Goal: Use online tool/utility: Utilize a website feature to perform a specific function

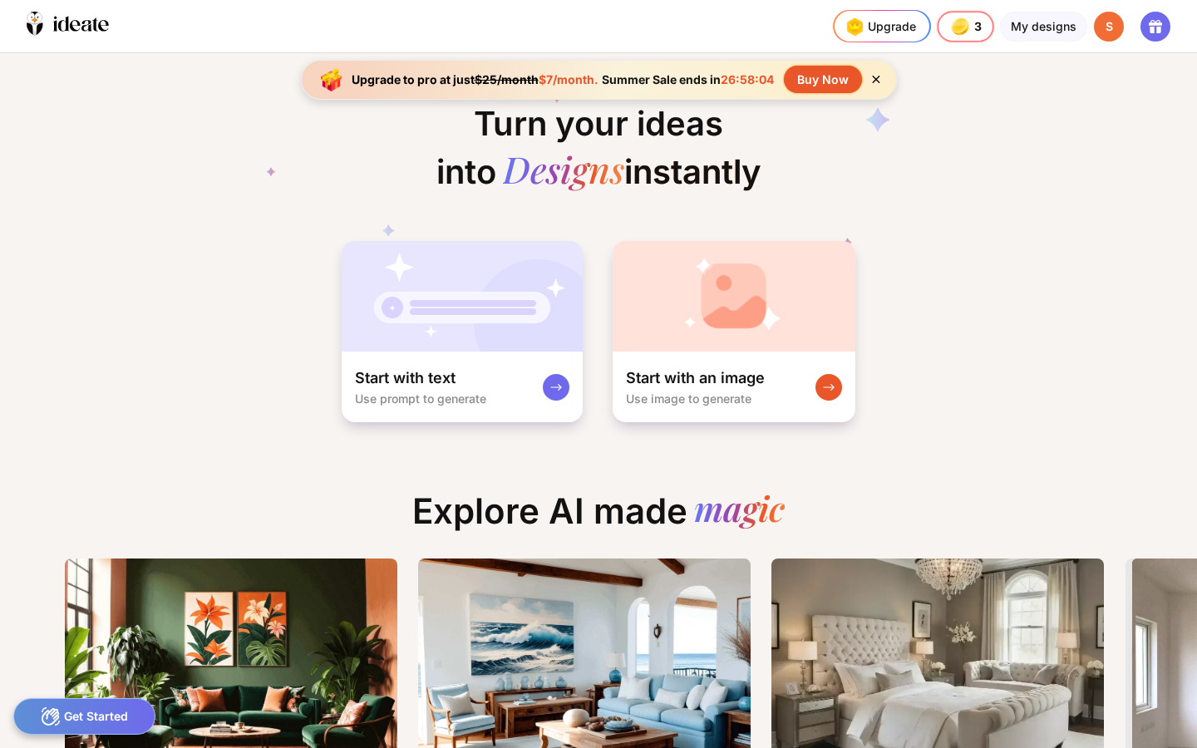
scroll to position [0, 126]
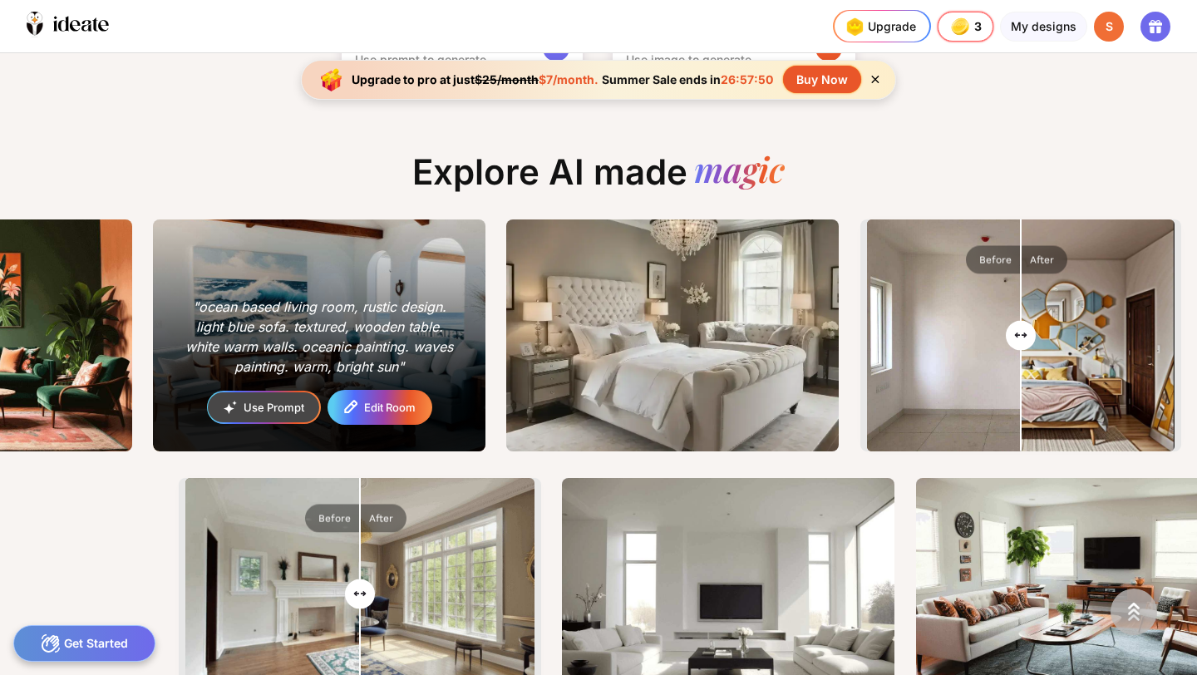
click at [388, 405] on div "Edit Room" at bounding box center [390, 407] width 52 height 11
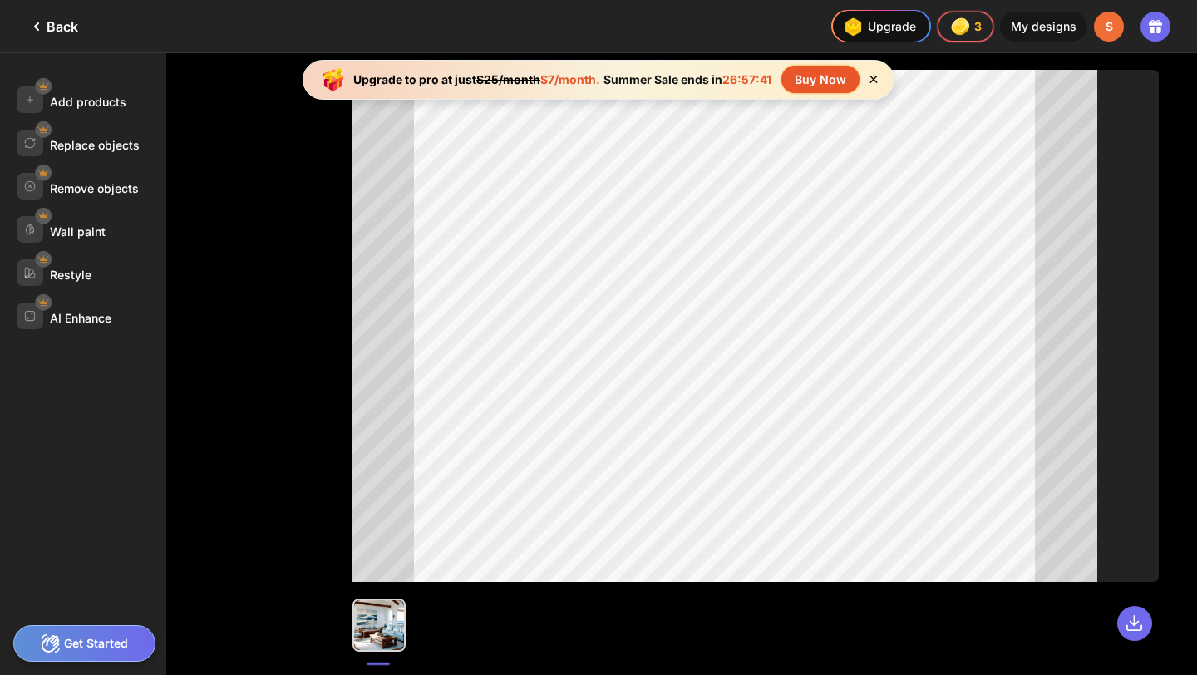
click at [877, 78] on icon at bounding box center [873, 79] width 14 height 14
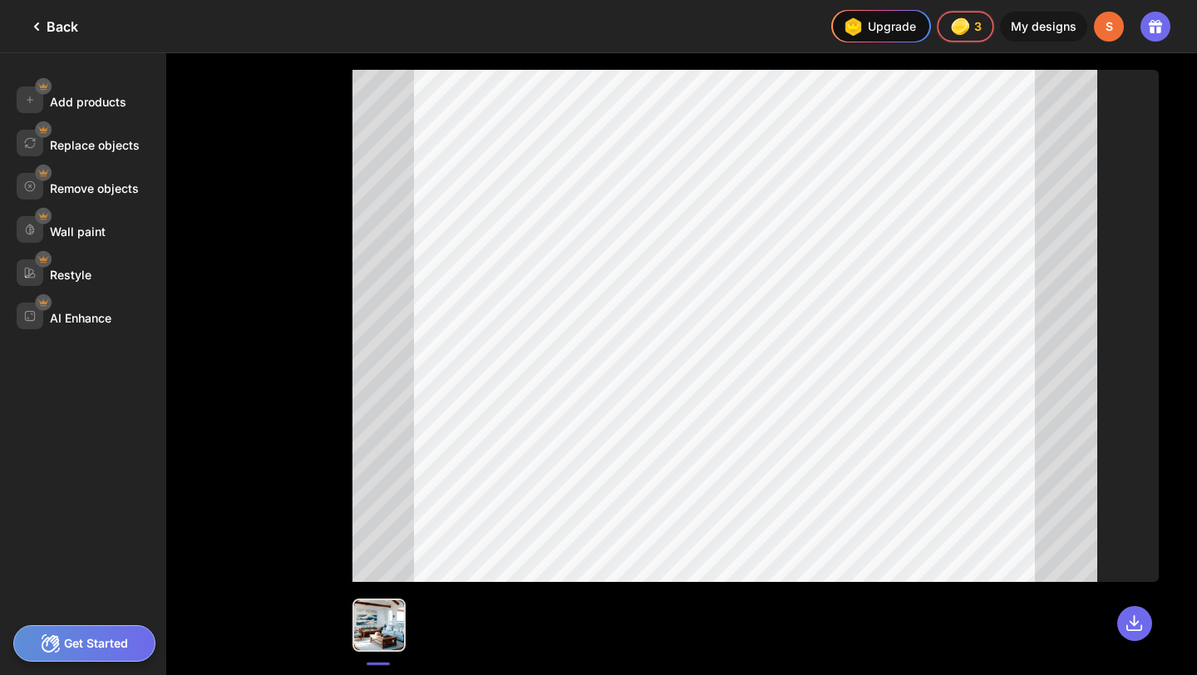
click at [53, 24] on div "Back" at bounding box center [53, 27] width 52 height 20
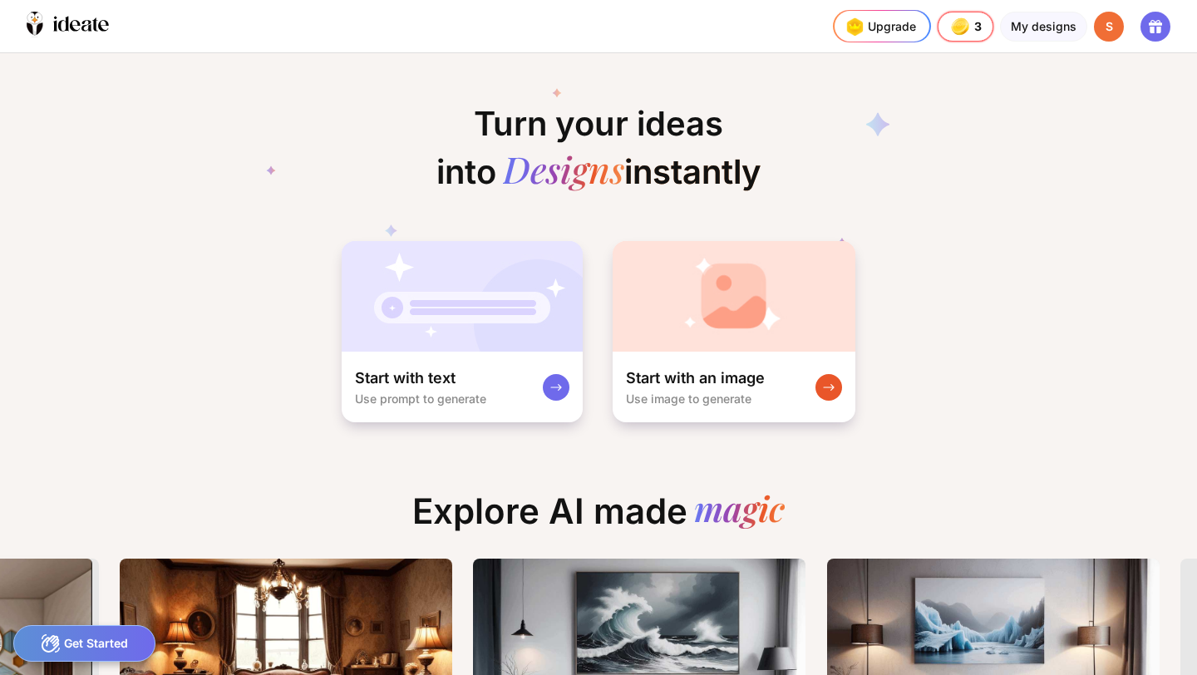
click at [1149, 24] on icon at bounding box center [1155, 23] width 13 height 6
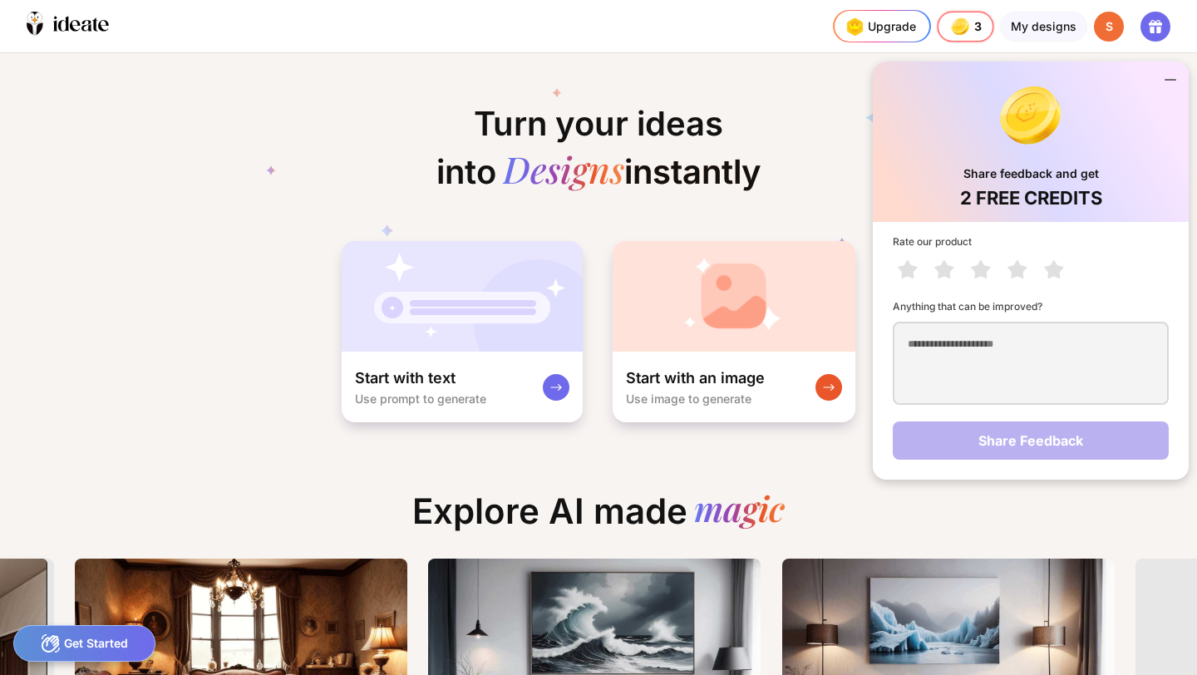
click at [1165, 74] on icon at bounding box center [1170, 80] width 20 height 20
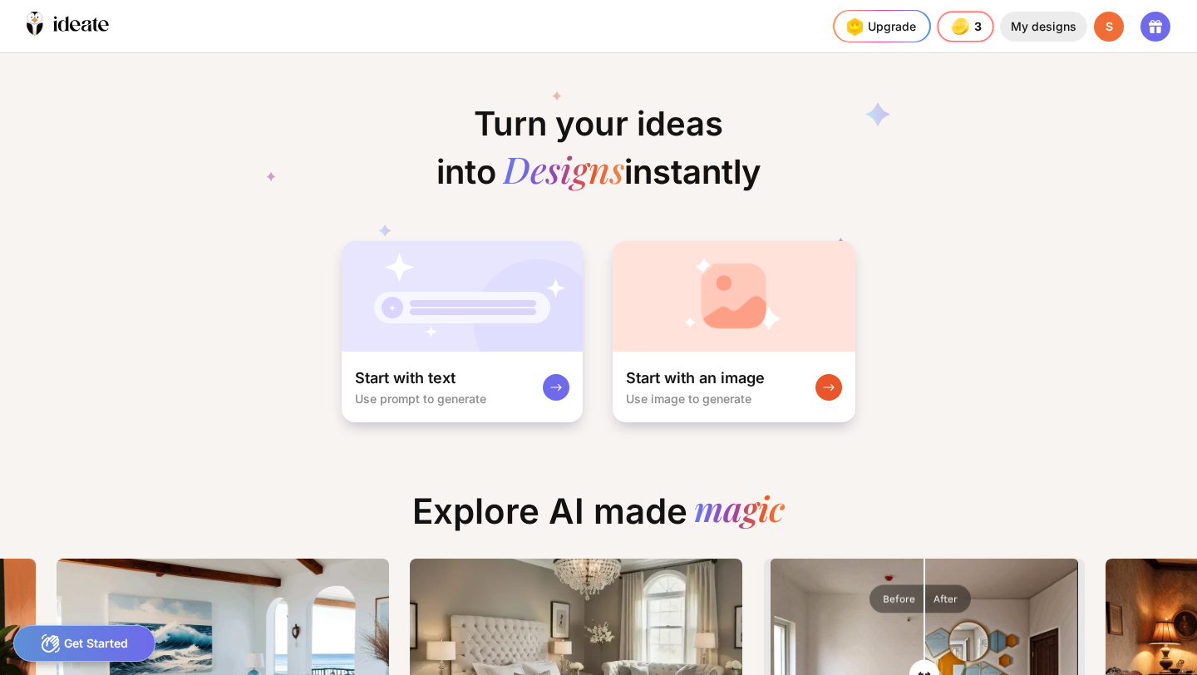
click at [1022, 15] on div "My designs" at bounding box center [1043, 27] width 87 height 30
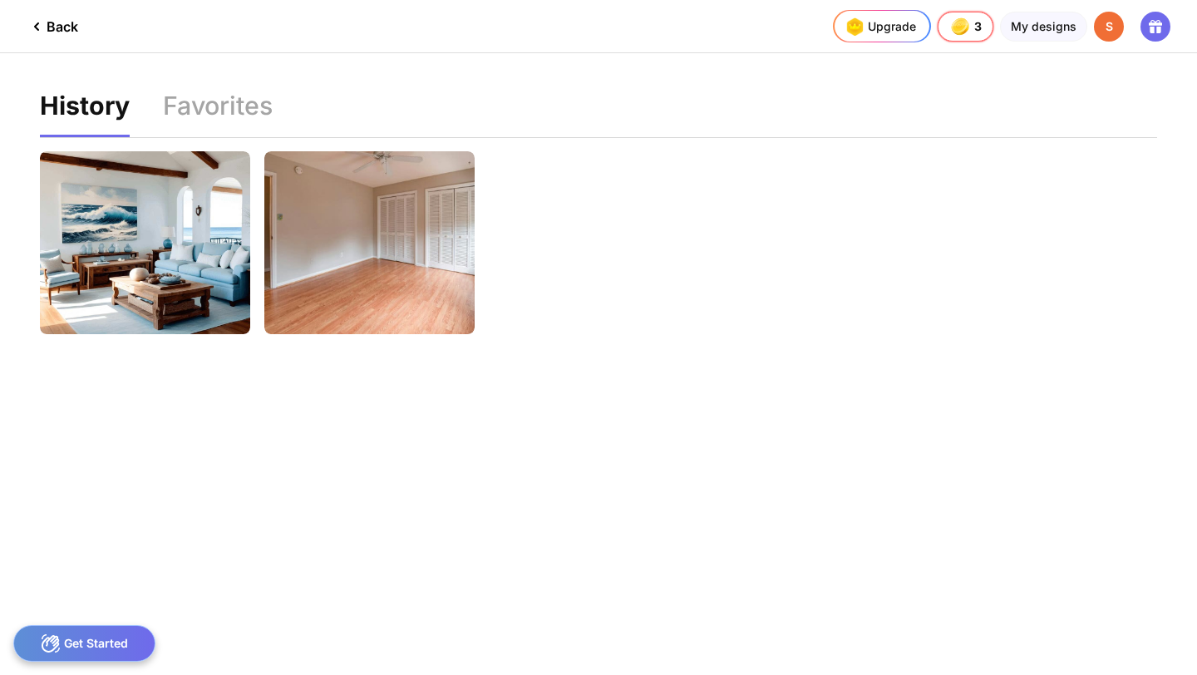
click at [64, 22] on div "Back" at bounding box center [53, 27] width 52 height 20
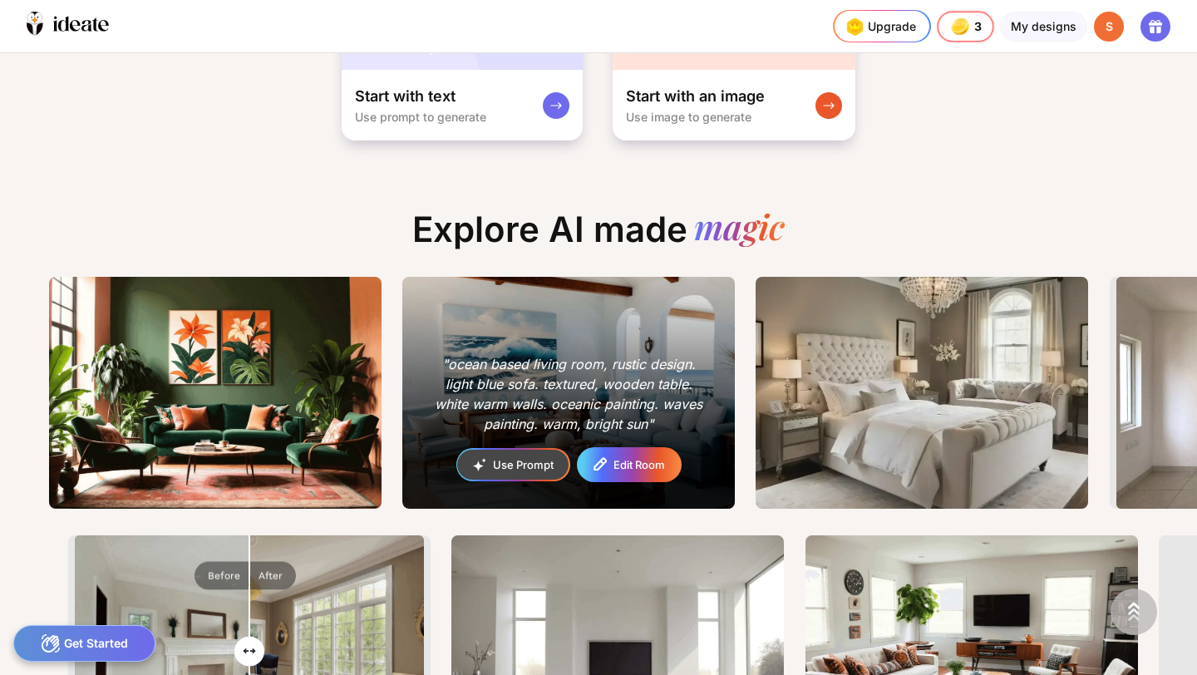
click at [636, 465] on div "Edit Room" at bounding box center [639, 465] width 52 height 11
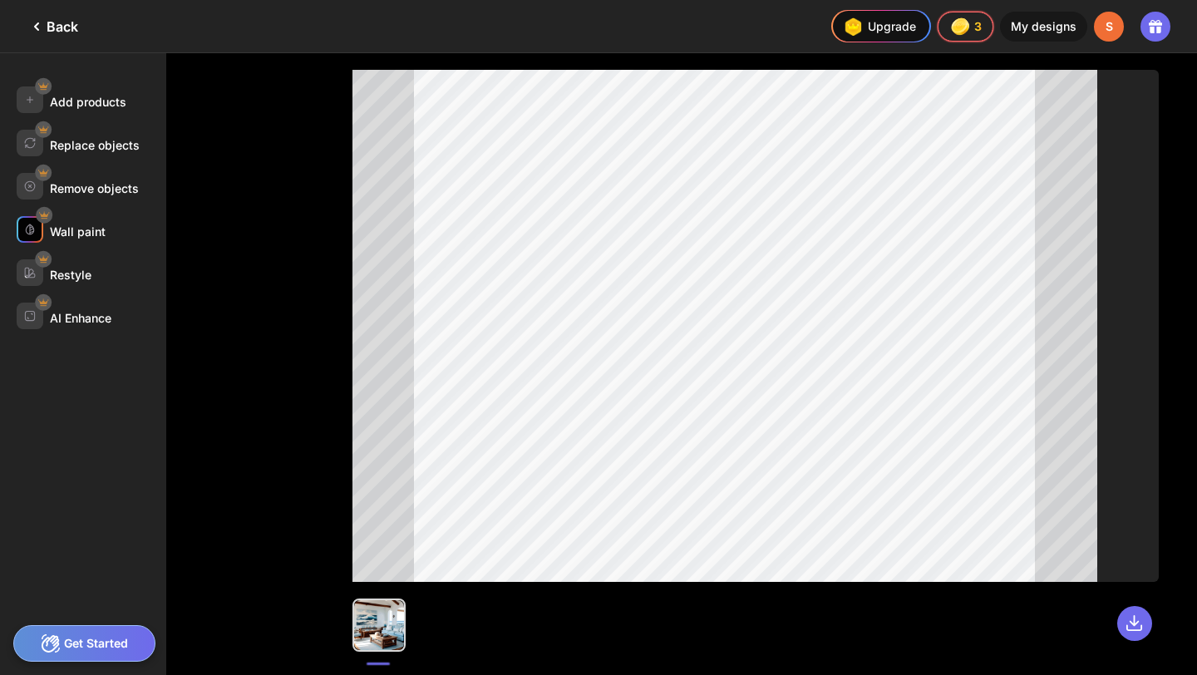
click at [106, 233] on div "Wall paint" at bounding box center [92, 229] width 150 height 27
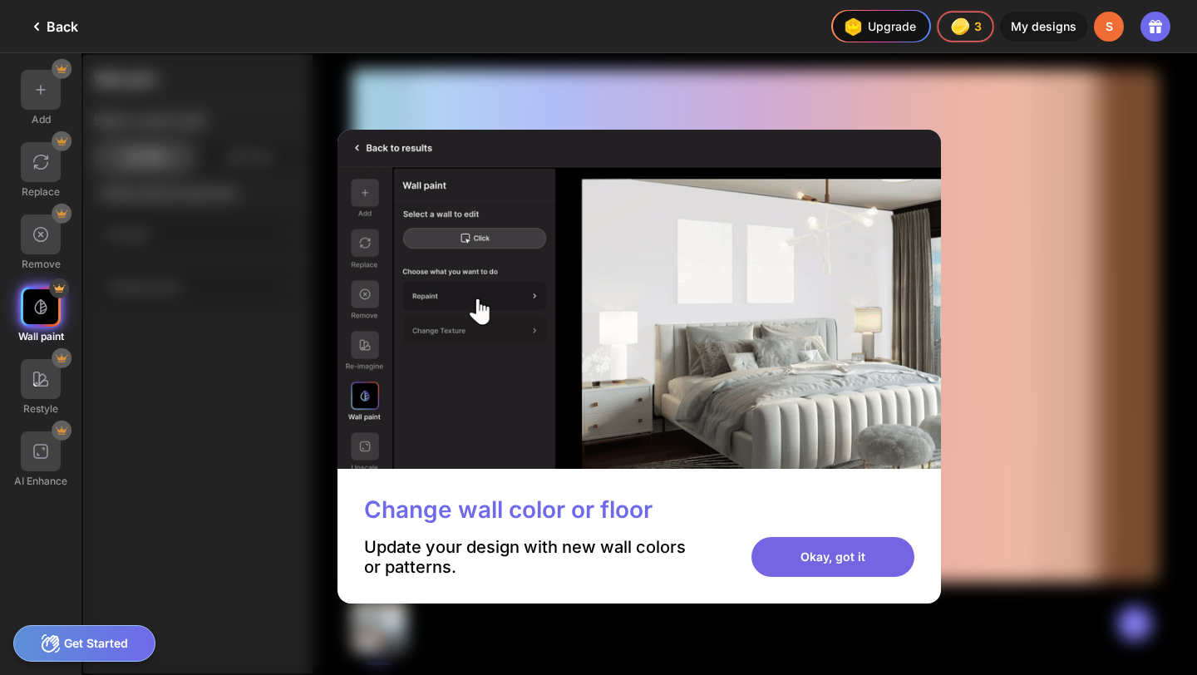
click at [854, 558] on div "Okay, got it" at bounding box center [832, 557] width 163 height 40
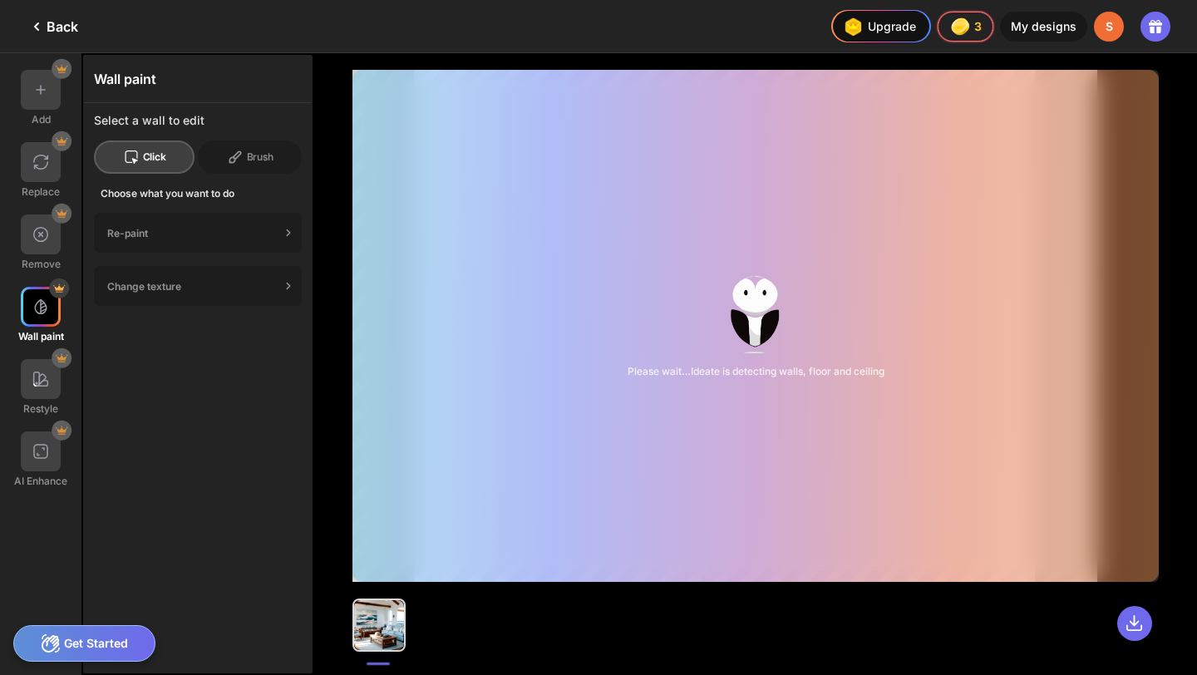
click at [700, 406] on div "Please wait…Ideate is detecting walls, floor and ceiling" at bounding box center [755, 326] width 806 height 512
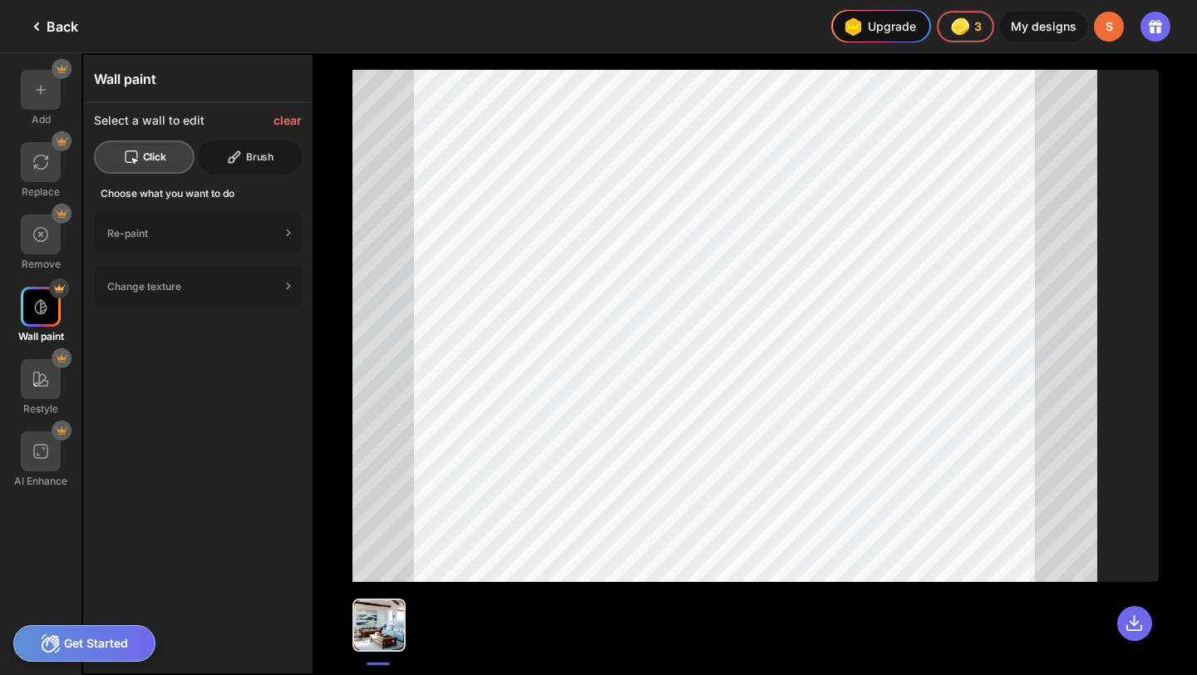
click at [253, 154] on div "Brush" at bounding box center [250, 156] width 104 height 33
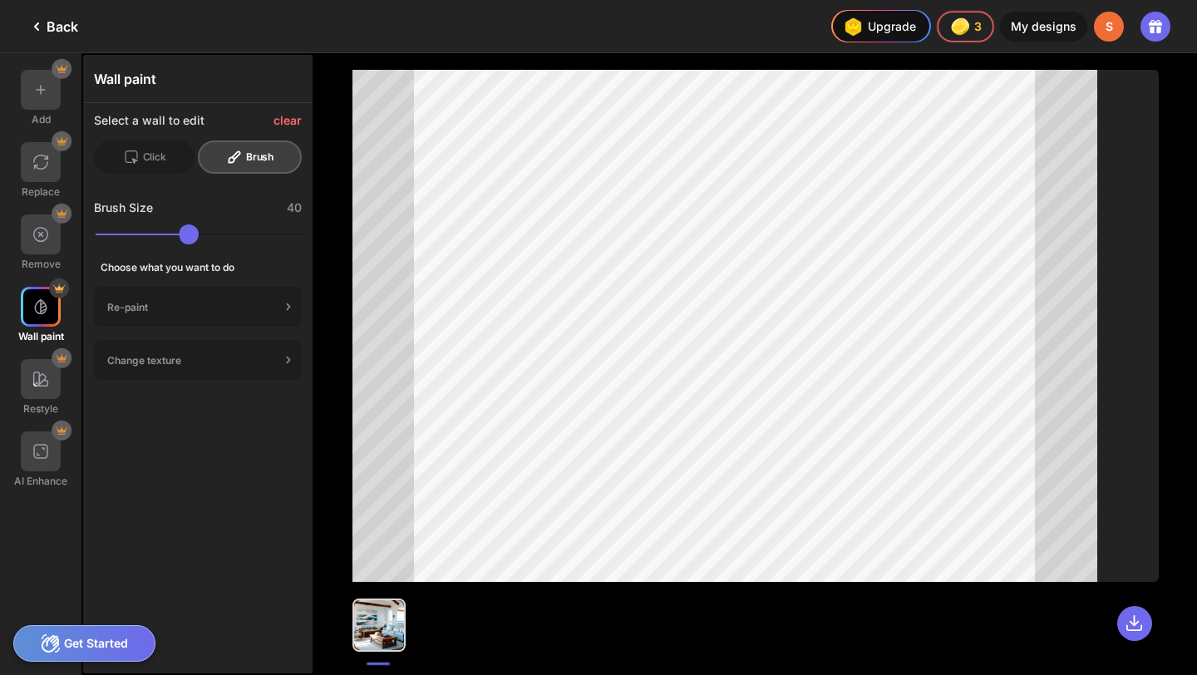
drag, startPoint x: 214, startPoint y: 232, endPoint x: 168, endPoint y: 233, distance: 45.7
type input "**"
click at [168, 233] on input "range" at bounding box center [200, 234] width 208 height 20
click at [194, 307] on div "Re-paint" at bounding box center [193, 307] width 173 height 12
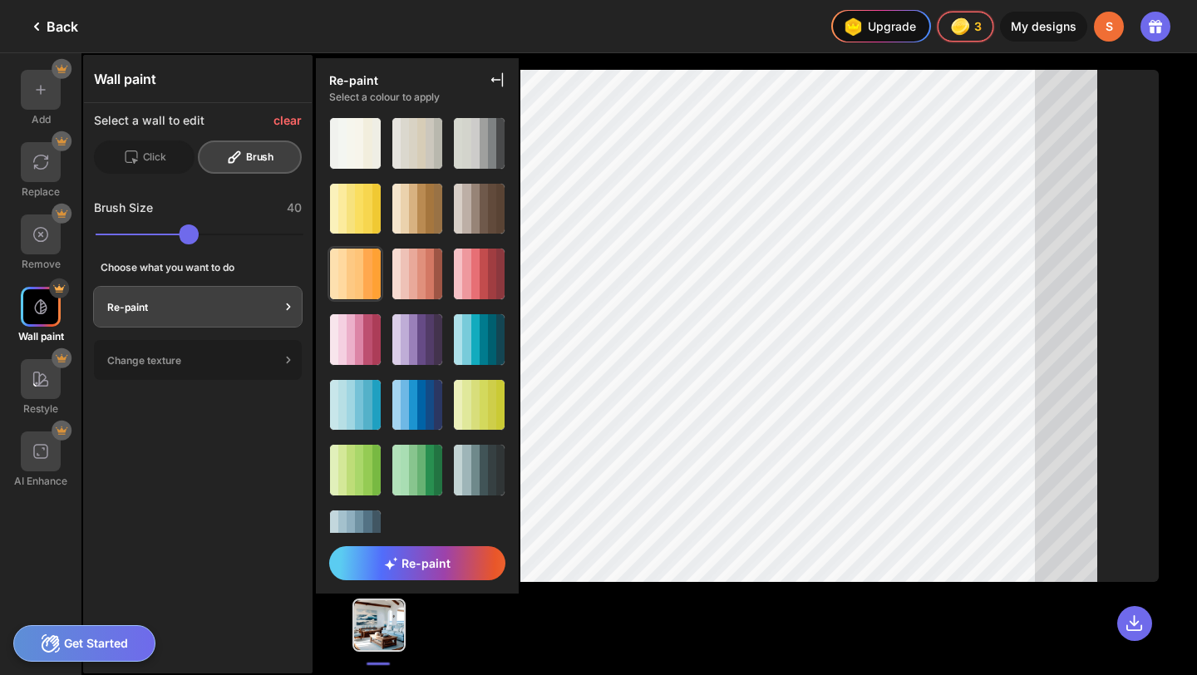
click at [348, 264] on div at bounding box center [351, 273] width 8 height 51
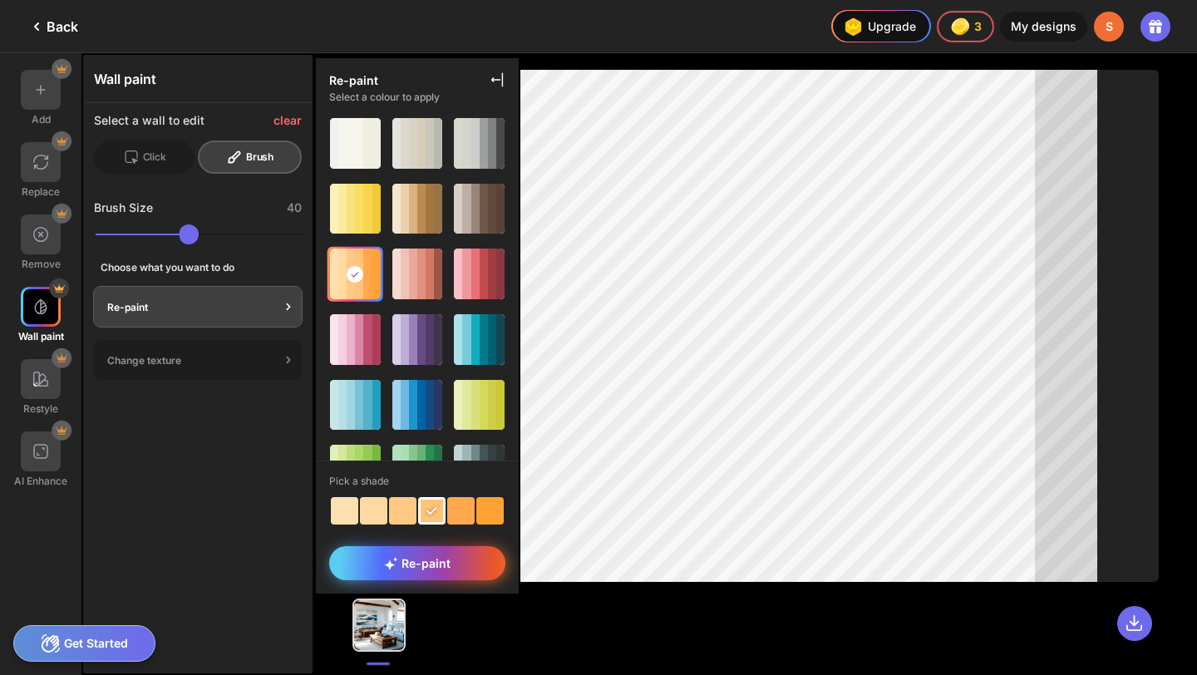
click at [445, 562] on span "Re-paint" at bounding box center [417, 563] width 66 height 14
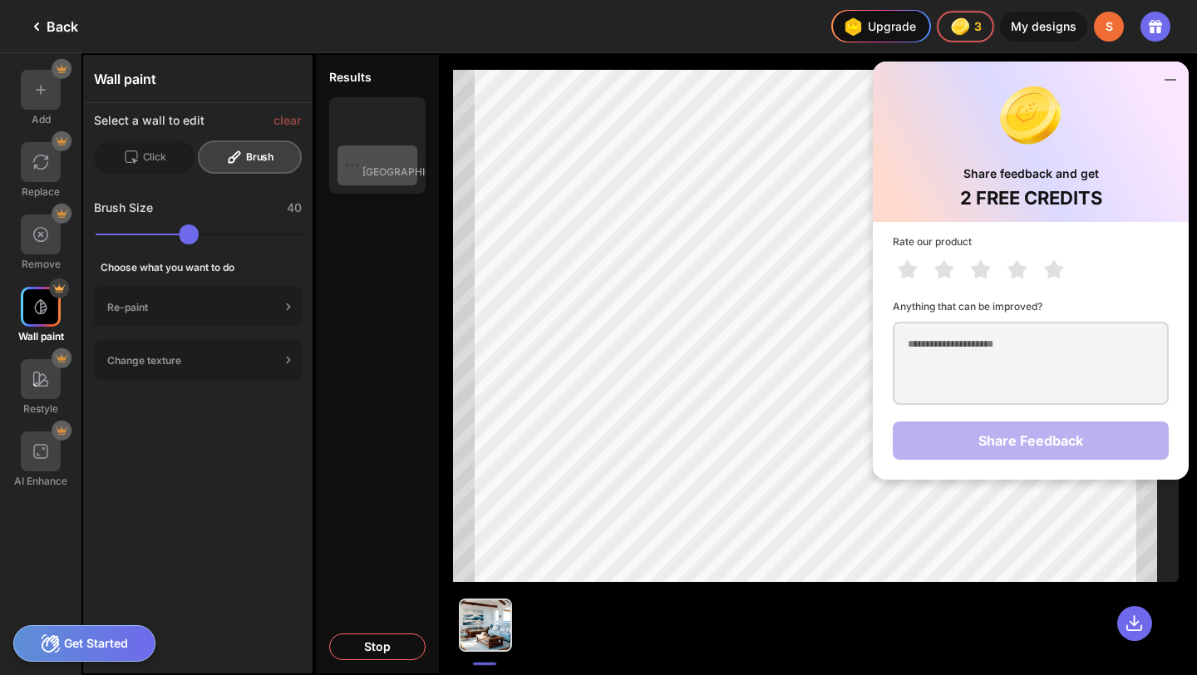
click at [1175, 81] on icon at bounding box center [1170, 80] width 20 height 20
